Goal: Transaction & Acquisition: Purchase product/service

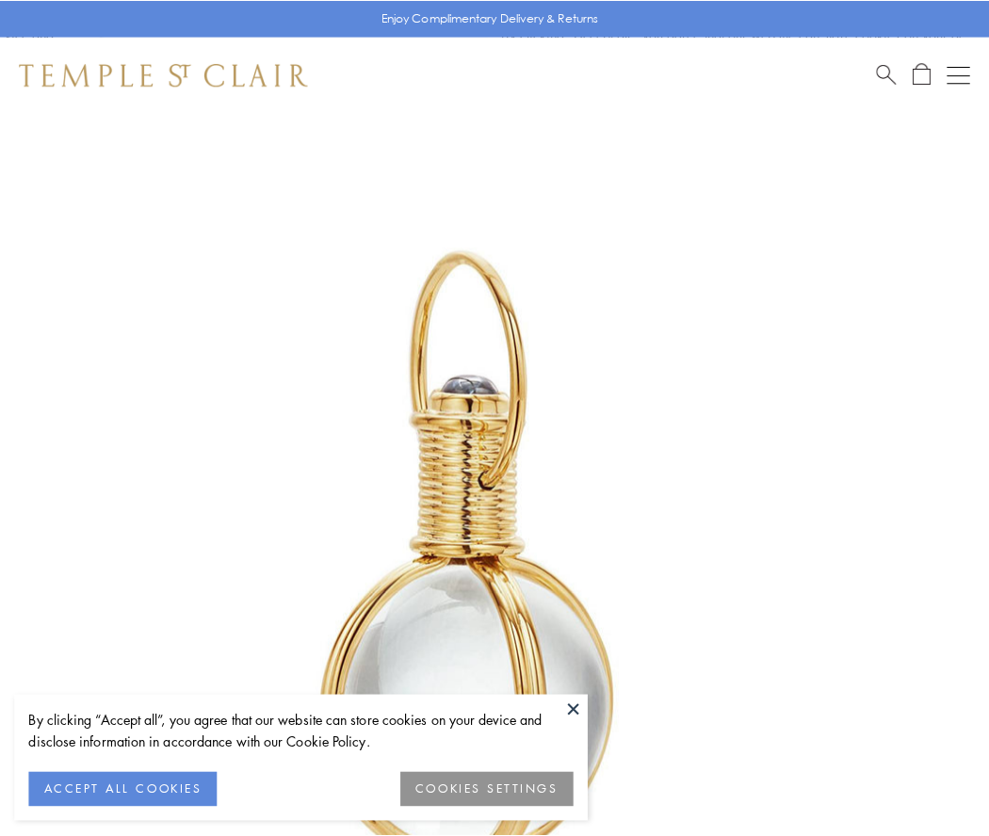
scroll to position [492, 0]
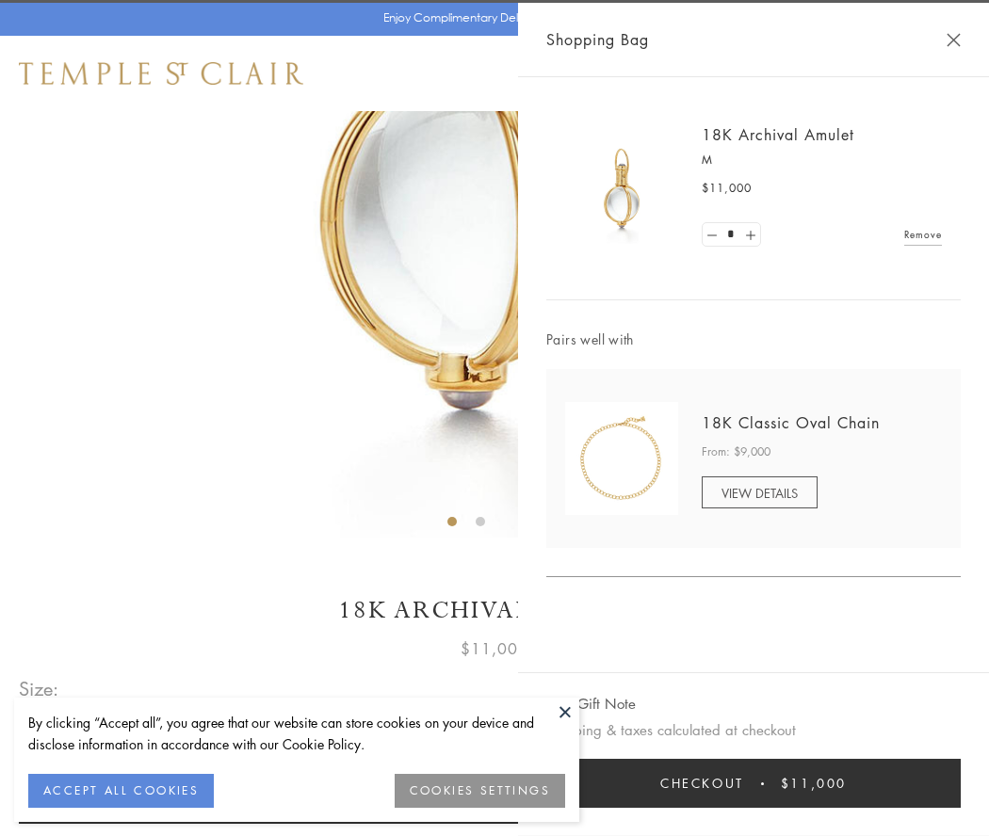
click at [753, 784] on button "Checkout $11,000" at bounding box center [753, 783] width 414 height 49
